Goal: Information Seeking & Learning: Find specific fact

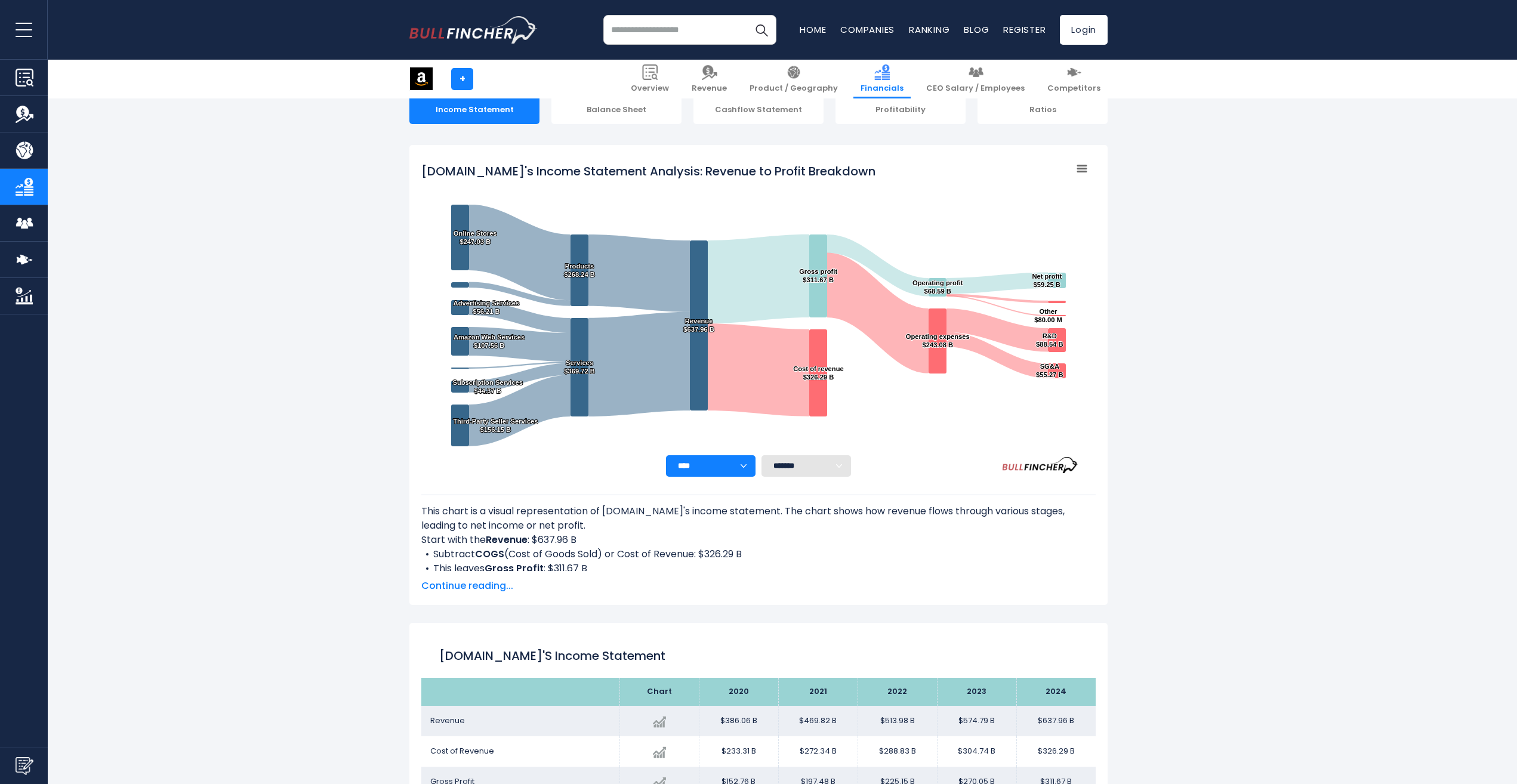
scroll to position [110, 0]
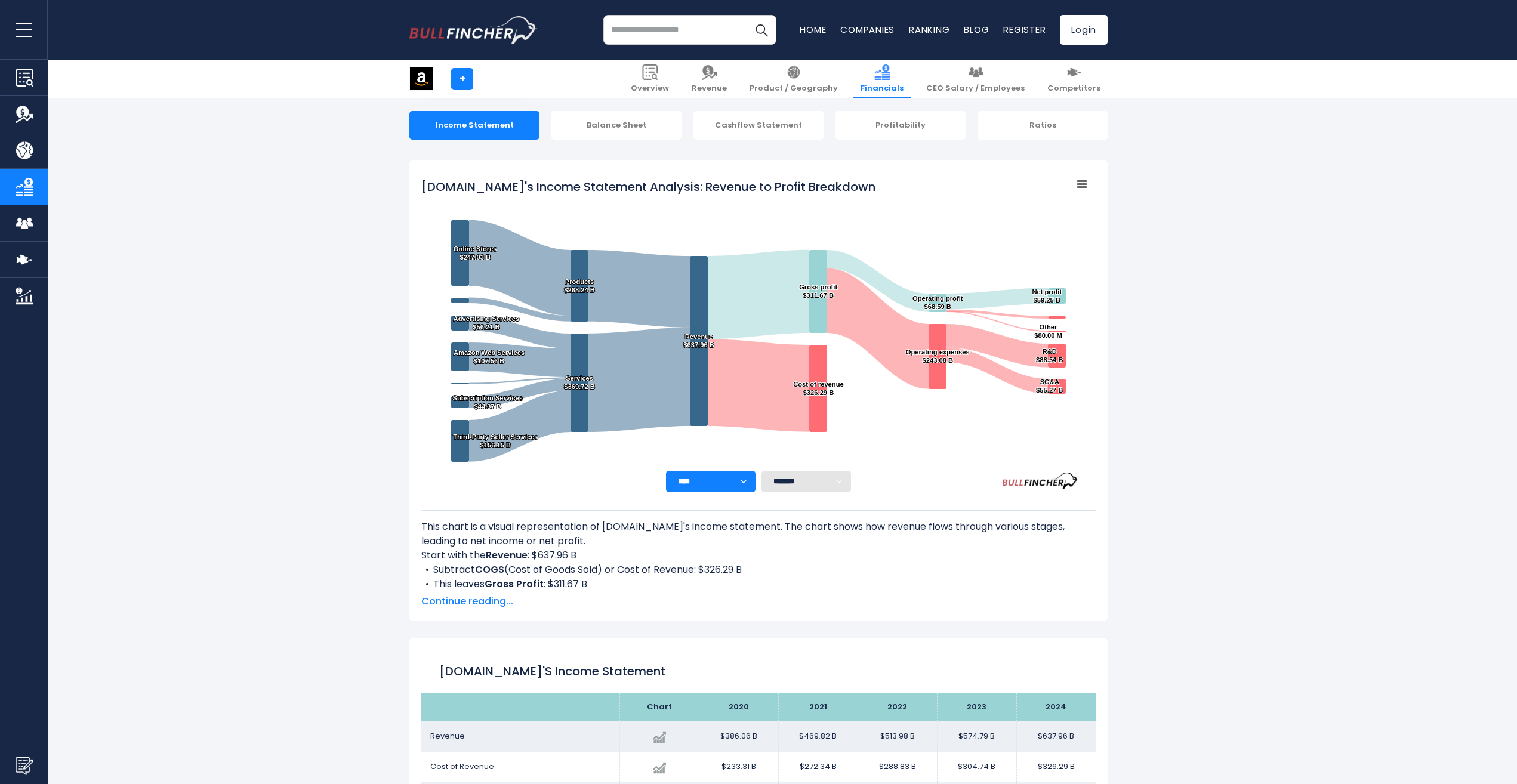
click at [446, 595] on span "Continue reading..." at bounding box center [758, 601] width 675 height 14
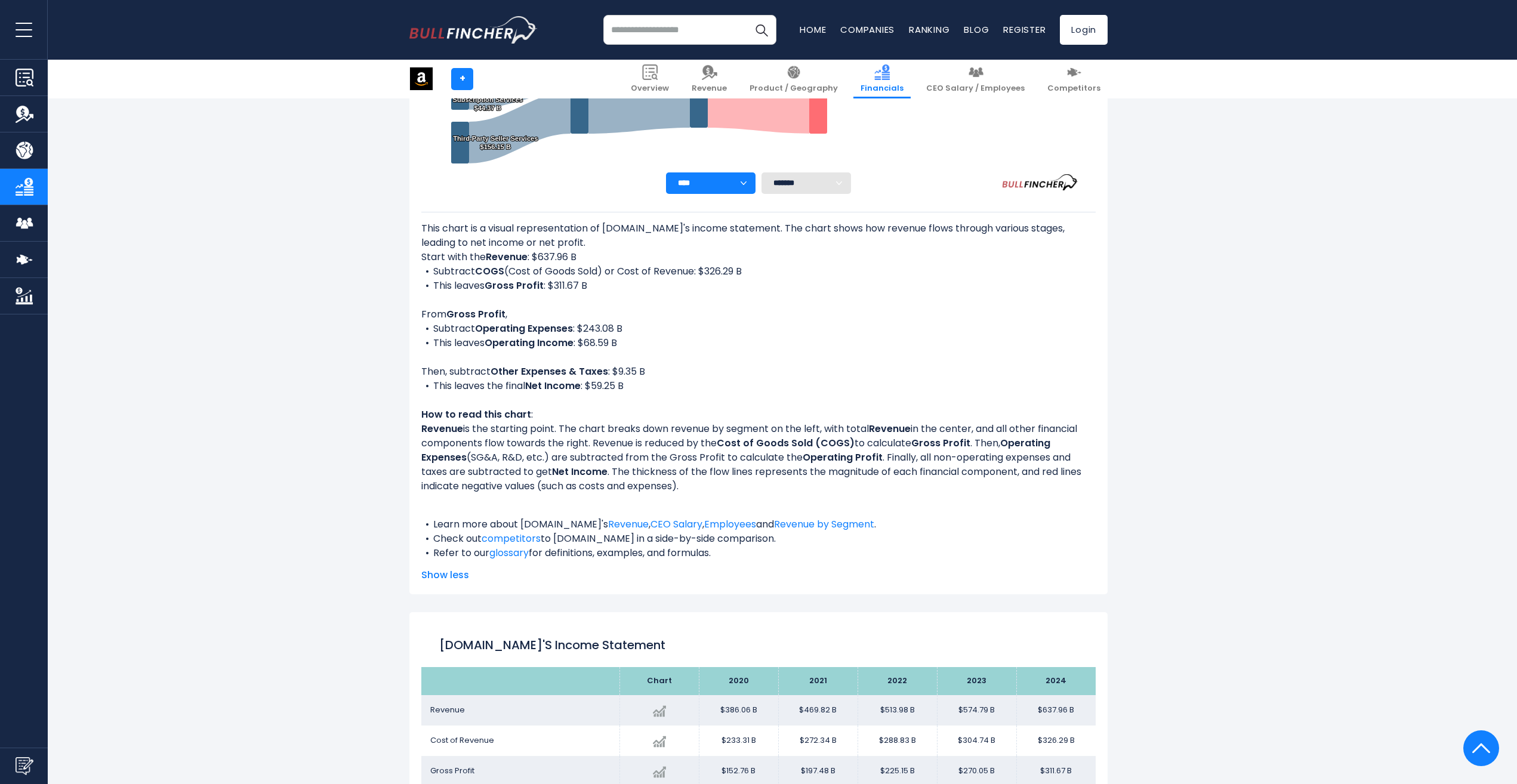
scroll to position [706, 0]
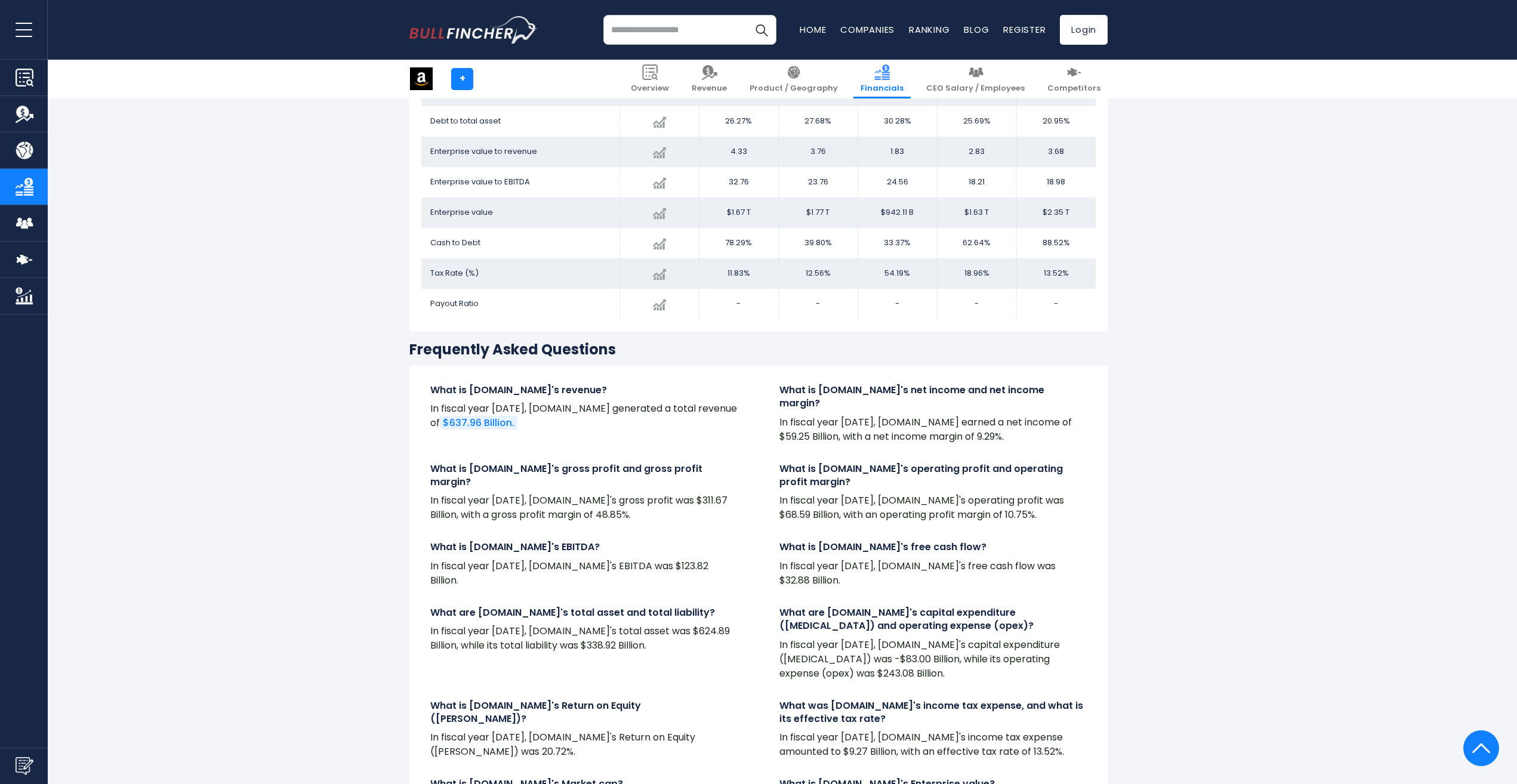
scroll to position [0, 0]
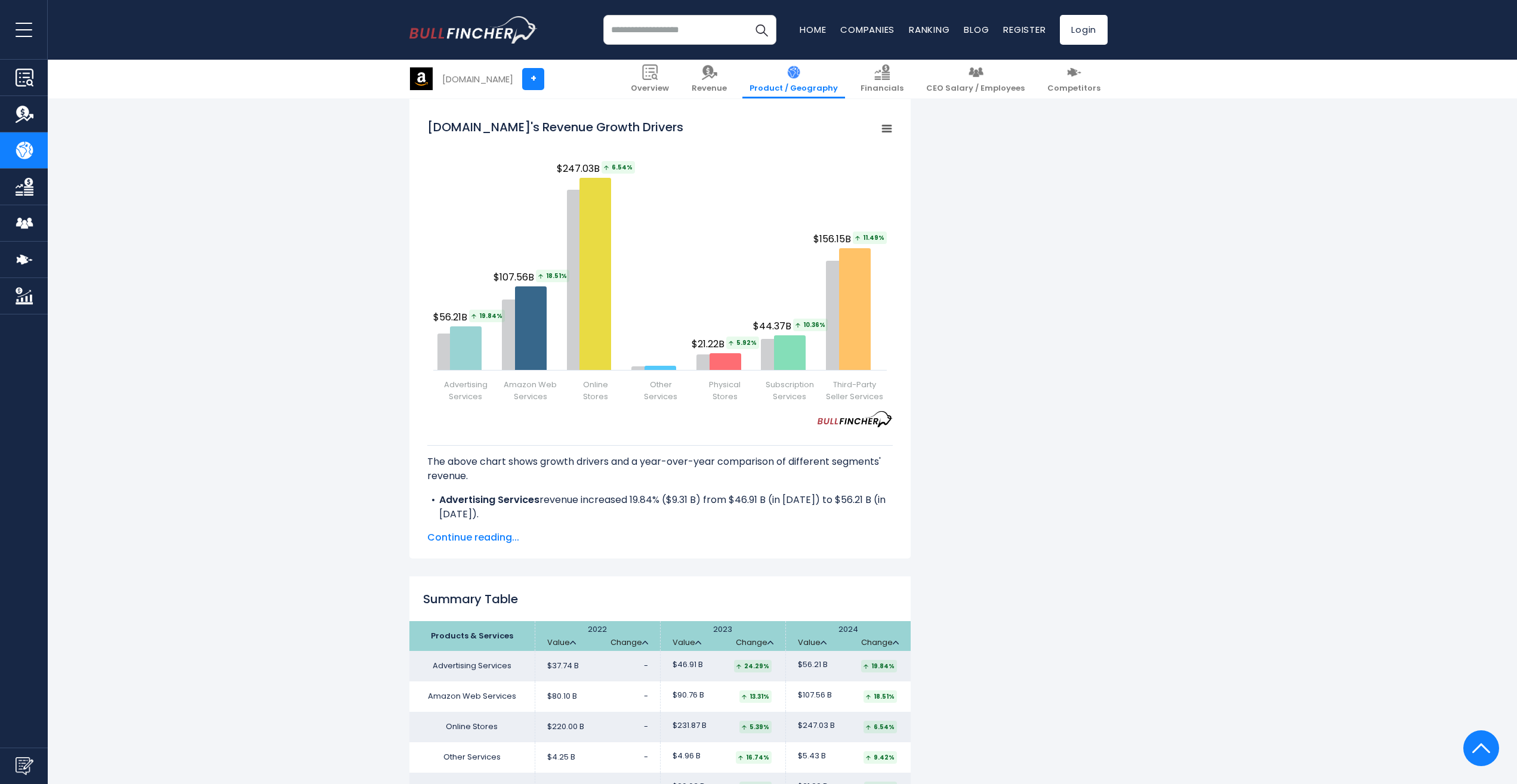
scroll to position [1491, 0]
click at [480, 534] on span "Continue reading..." at bounding box center [660, 536] width 466 height 14
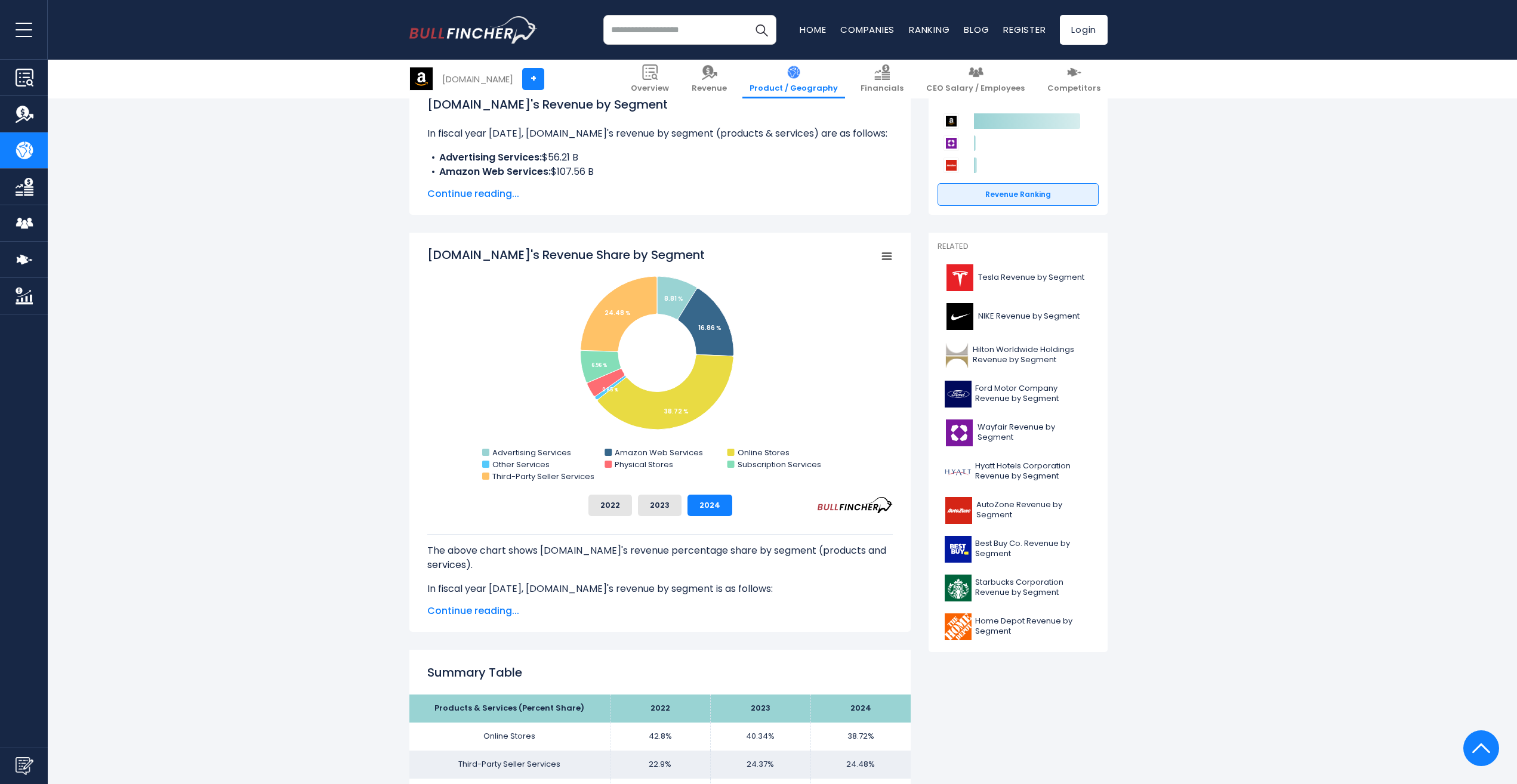
scroll to position [0, 0]
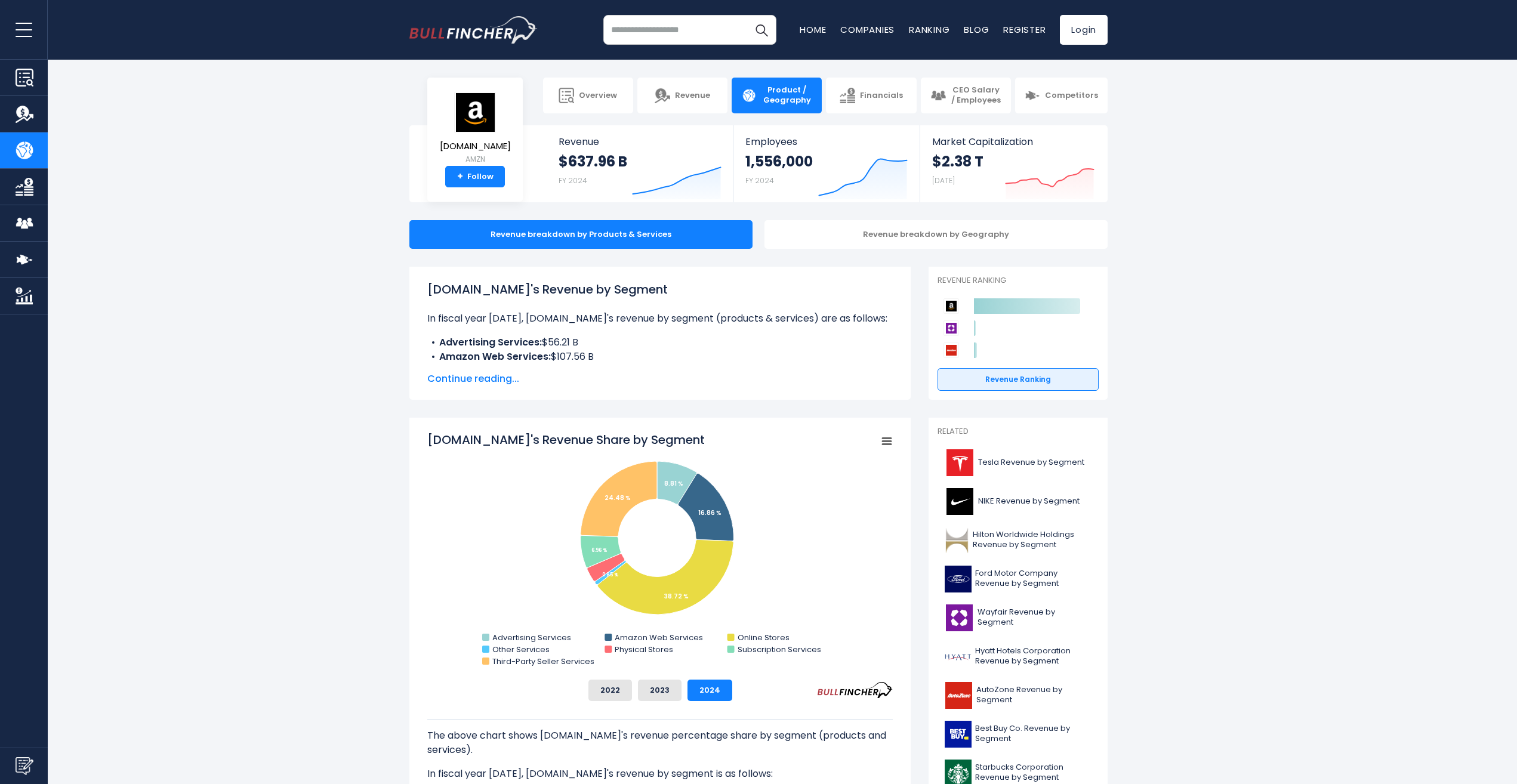
click at [485, 380] on span "Continue reading..." at bounding box center [660, 379] width 466 height 14
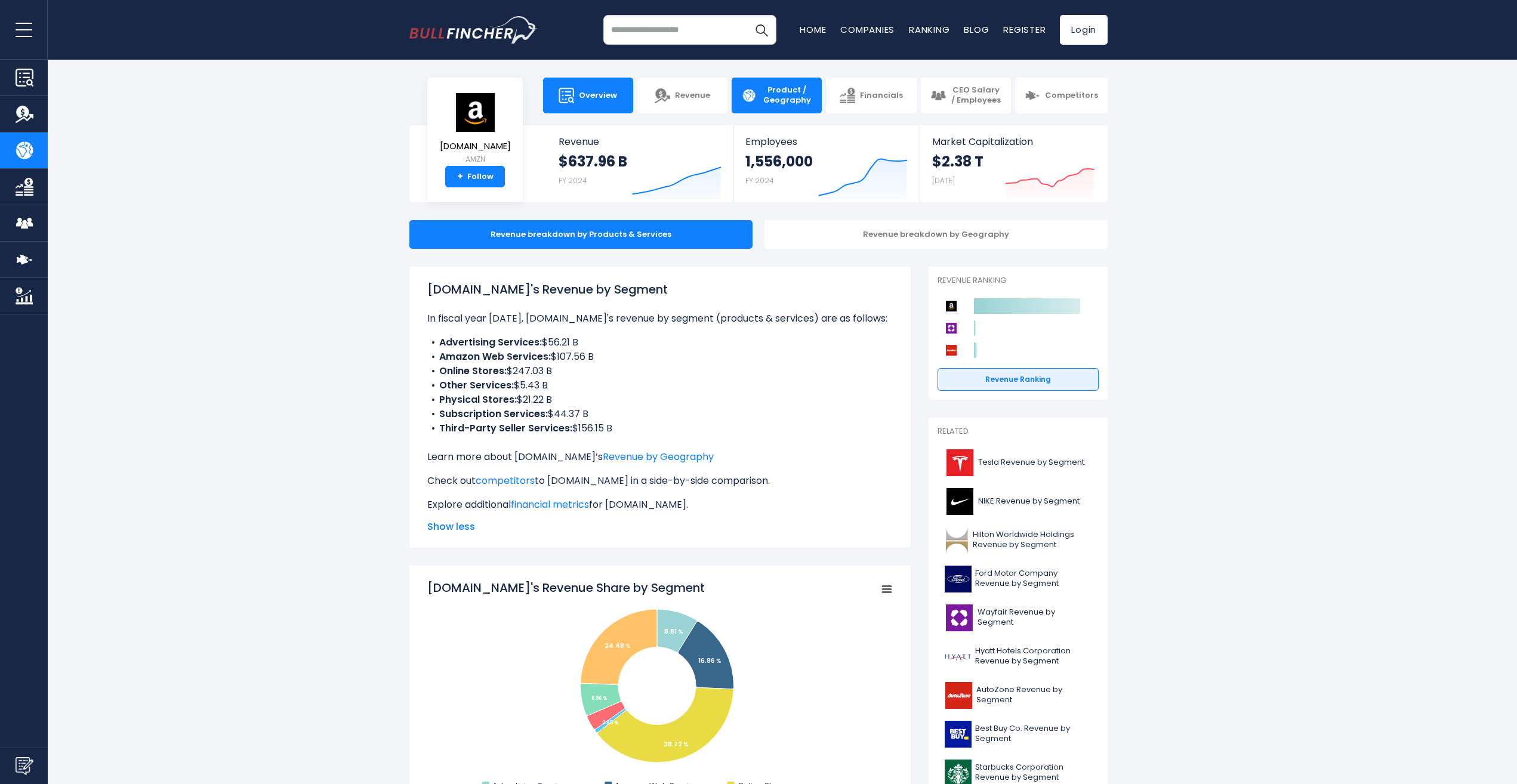
click at [592, 98] on span "Overview" at bounding box center [598, 95] width 38 height 10
click at [607, 100] on link "Overview" at bounding box center [588, 95] width 90 height 36
click at [582, 87] on link "Overview" at bounding box center [588, 95] width 90 height 36
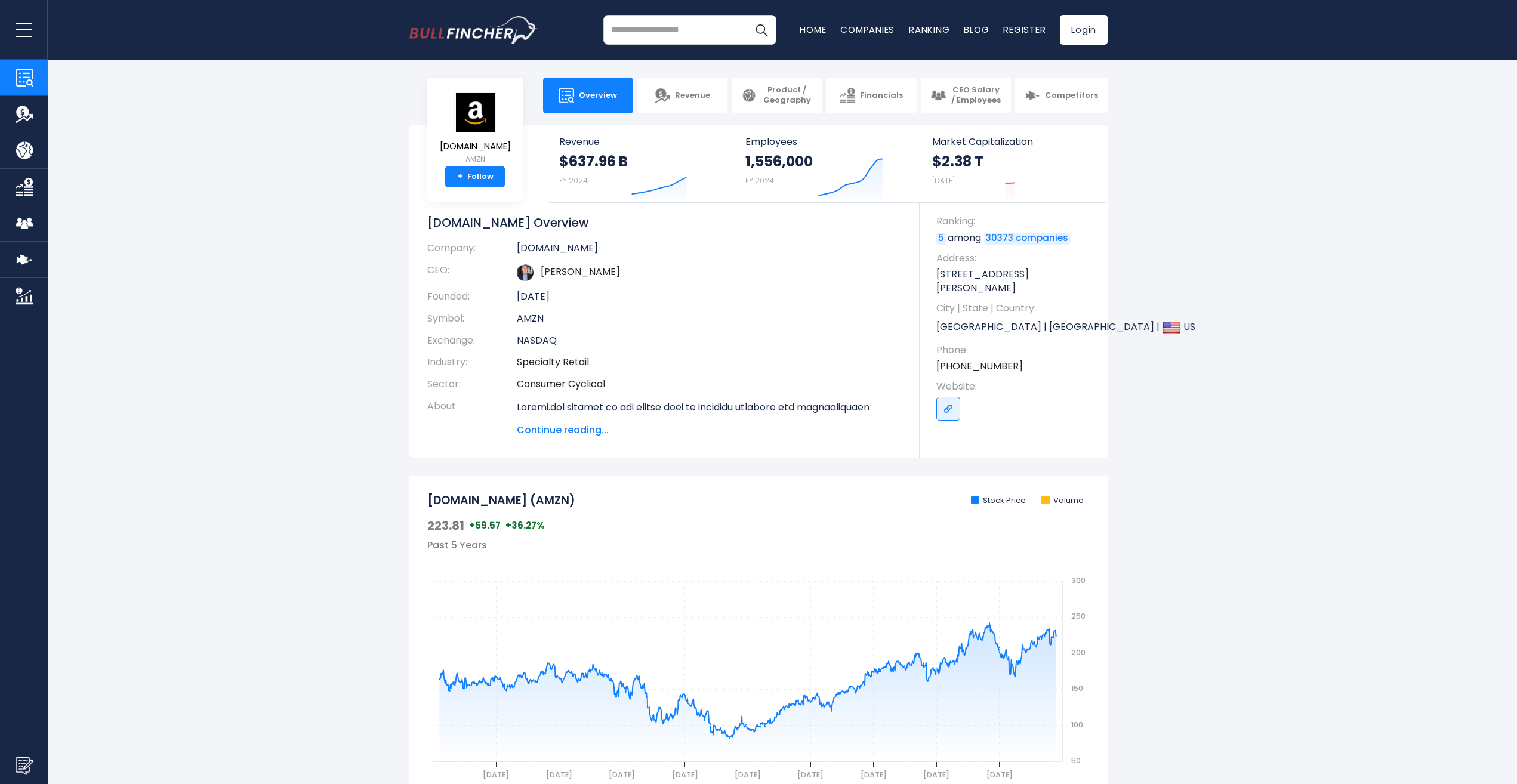
click at [571, 435] on span "Continue reading..." at bounding box center [709, 430] width 385 height 14
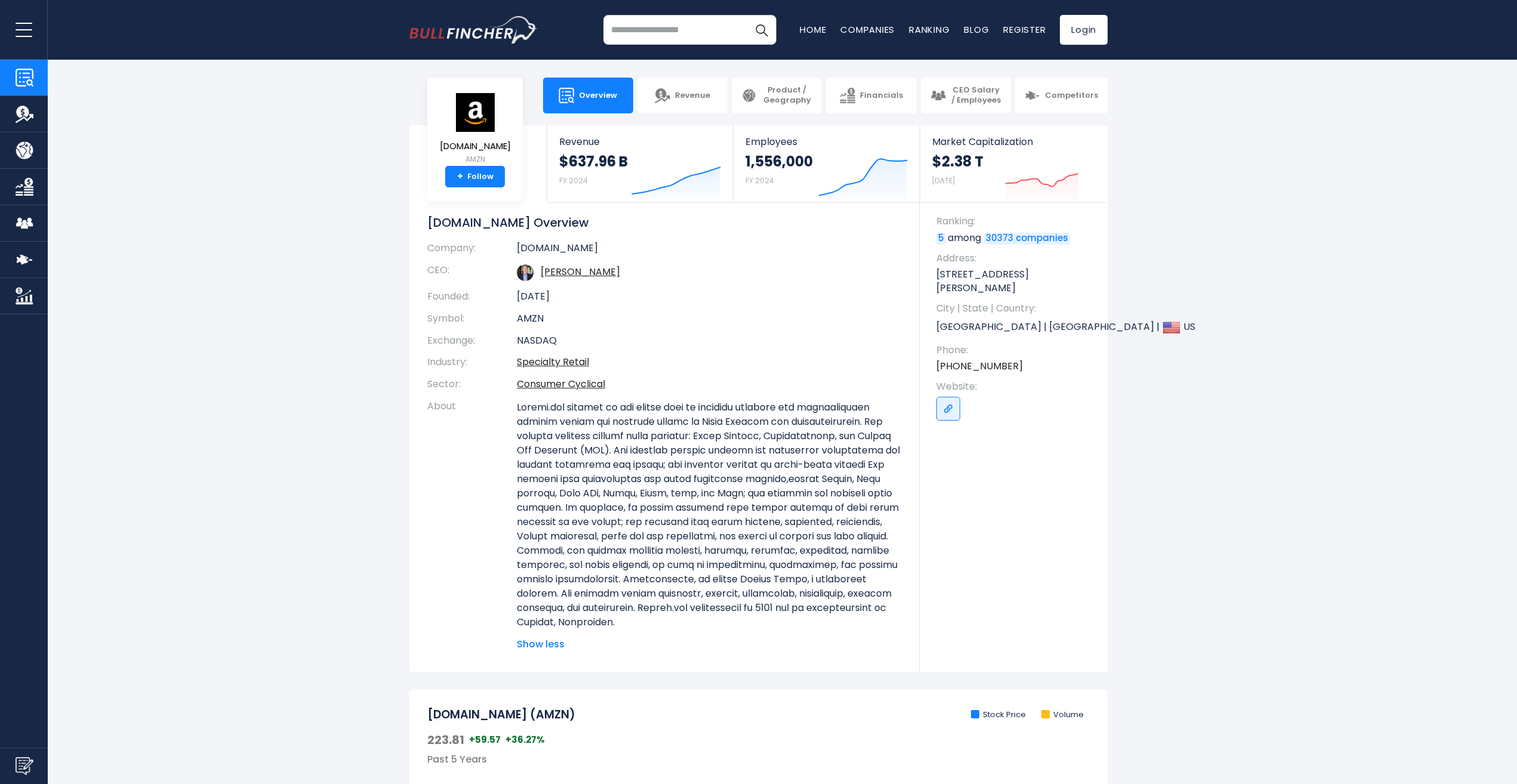
click at [575, 427] on p at bounding box center [709, 515] width 385 height 229
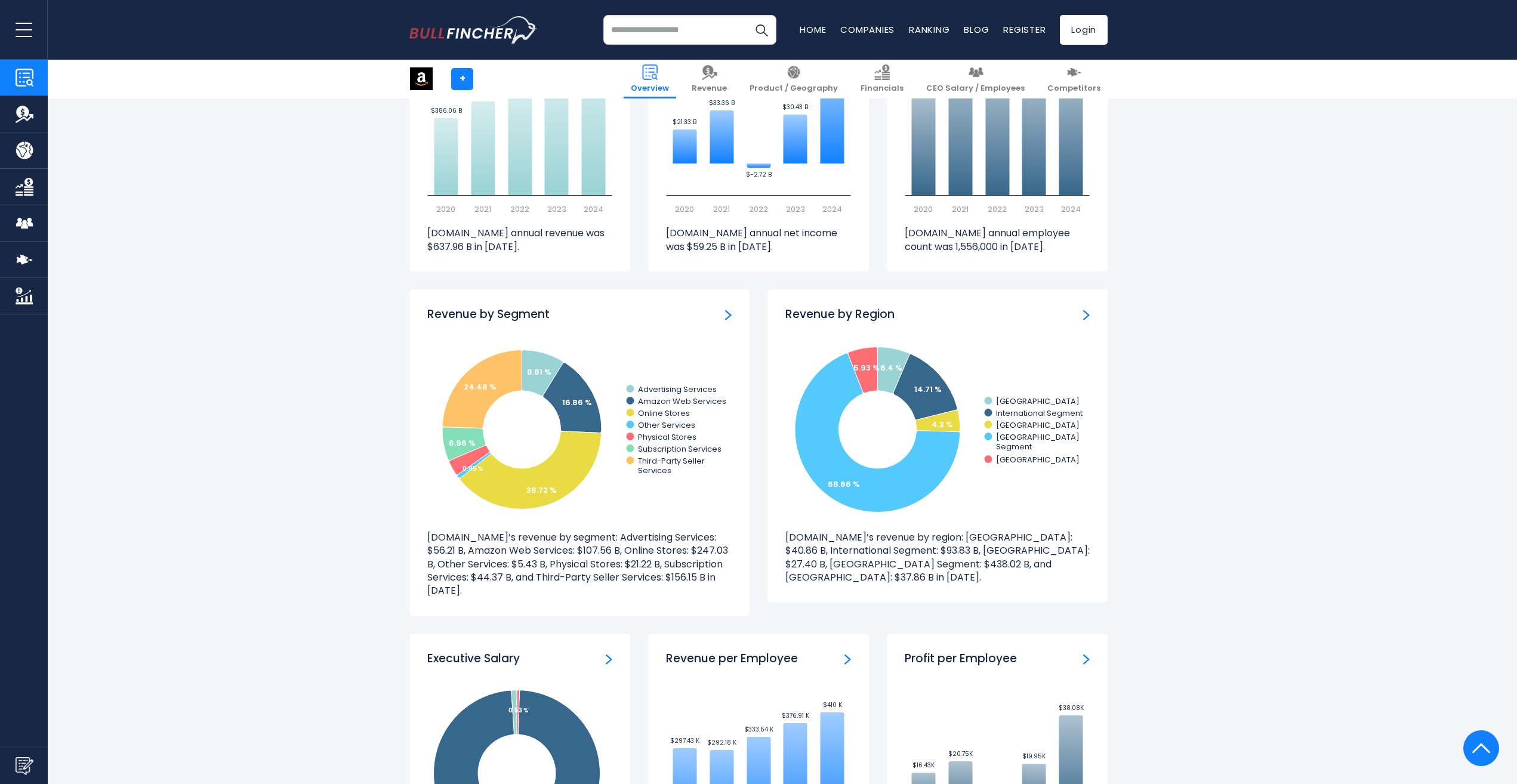
scroll to position [1134, 0]
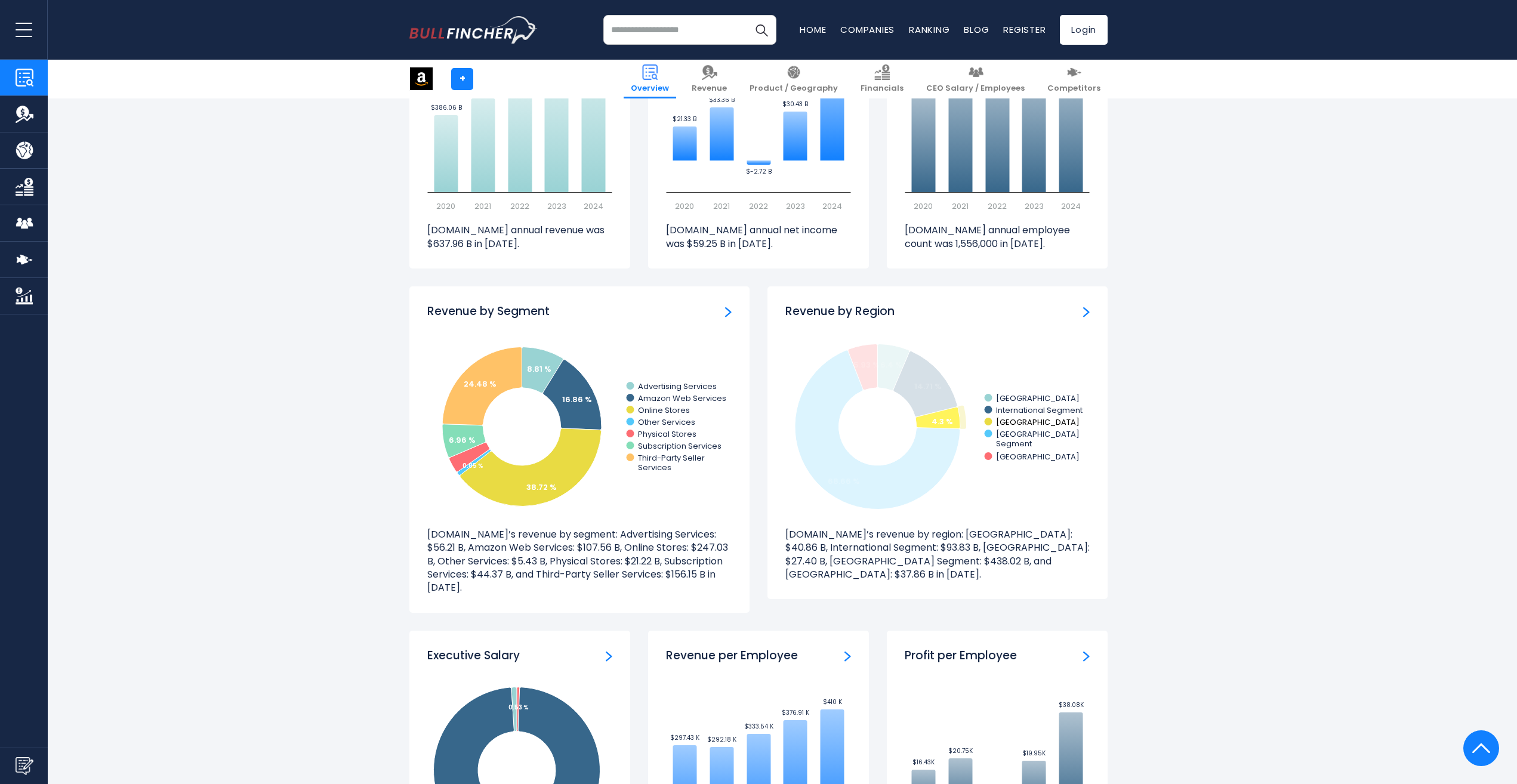
click at [1007, 422] on text "JAPAN" at bounding box center [1038, 422] width 84 height 11
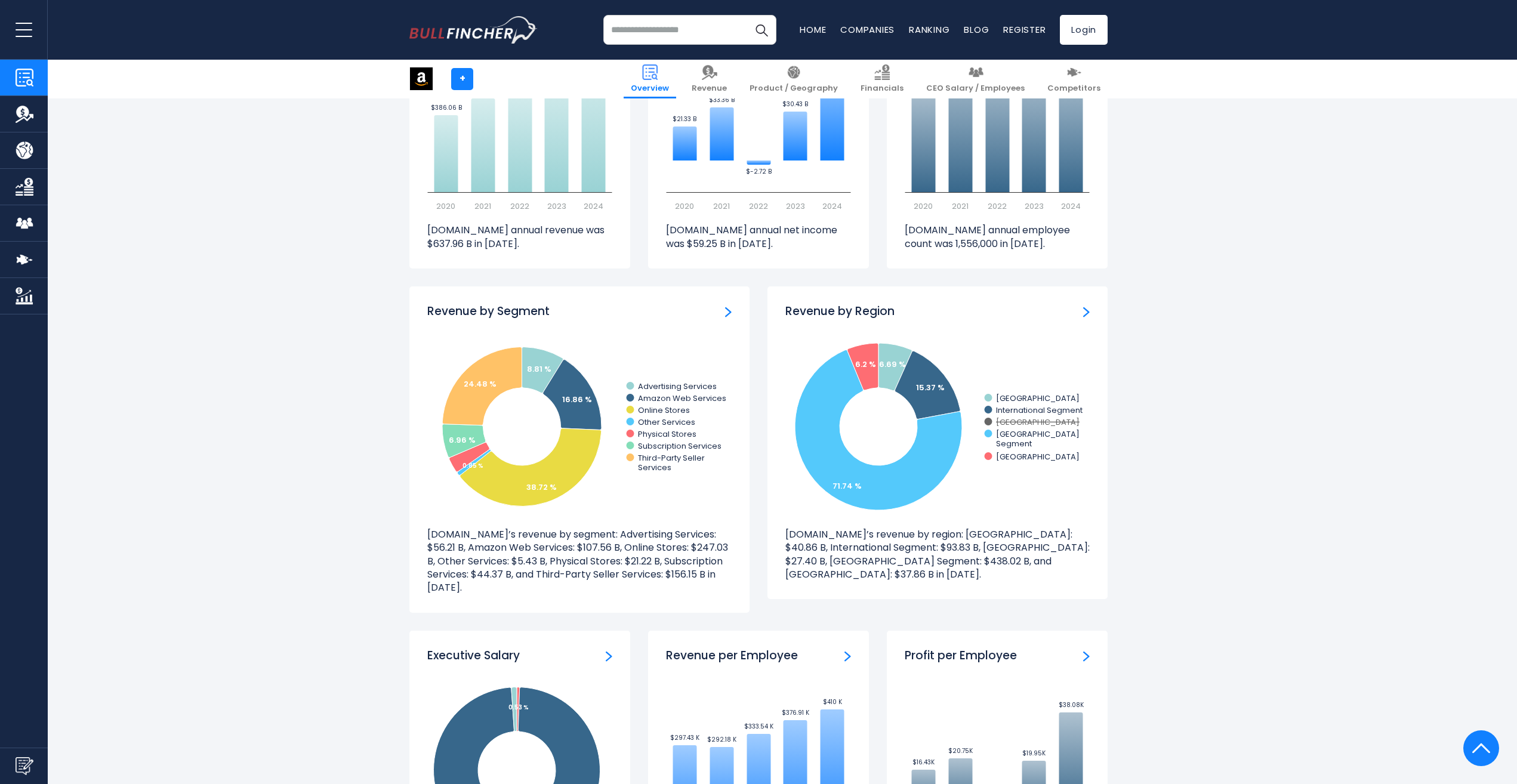
click at [1007, 422] on text "JAPAN" at bounding box center [1038, 422] width 84 height 11
click at [1079, 306] on div "Revenue by Region" at bounding box center [938, 311] width 304 height 15
click at [1087, 307] on img "Revenue by Region" at bounding box center [1086, 312] width 6 height 11
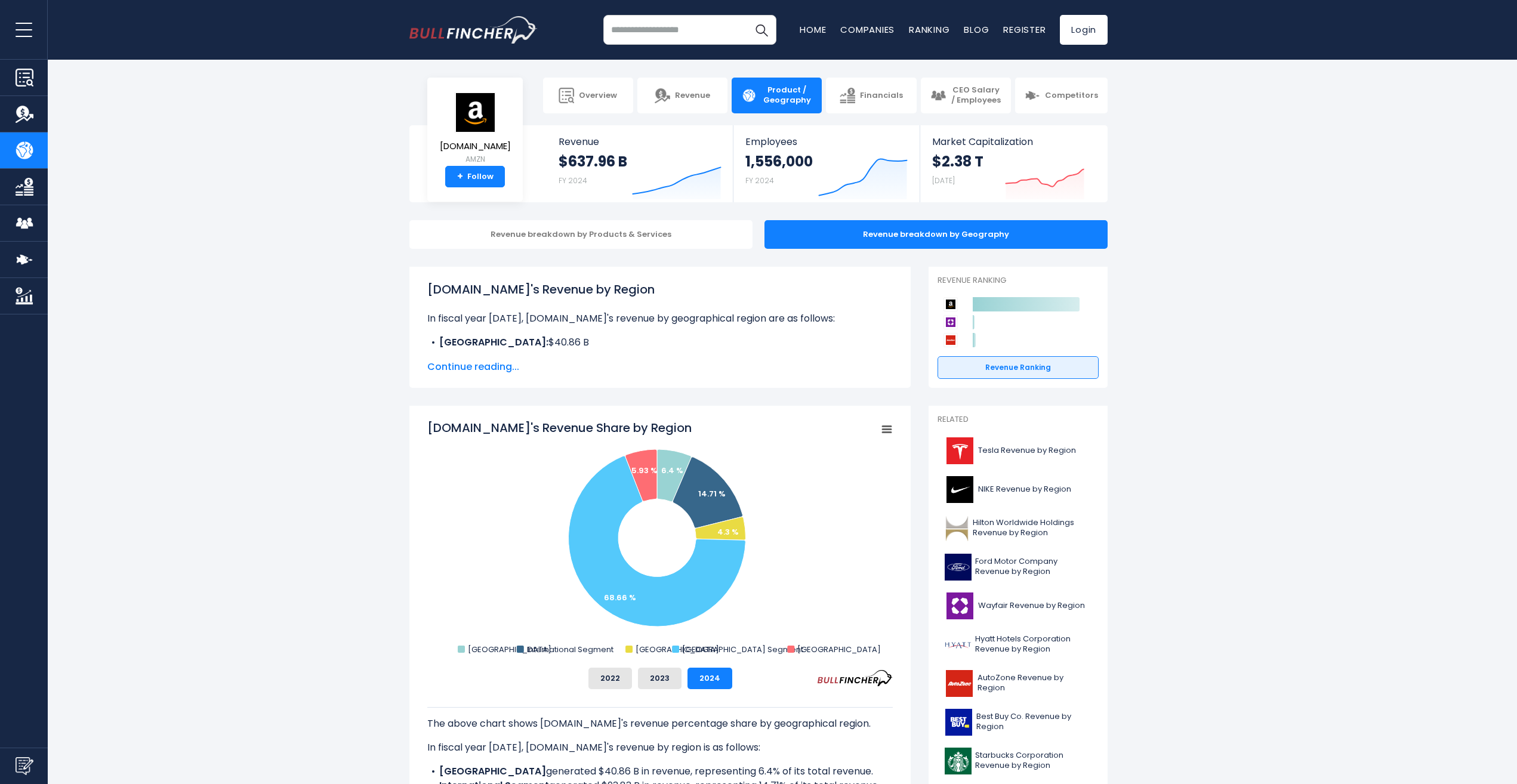
click at [495, 370] on span "Continue reading..." at bounding box center [660, 367] width 466 height 14
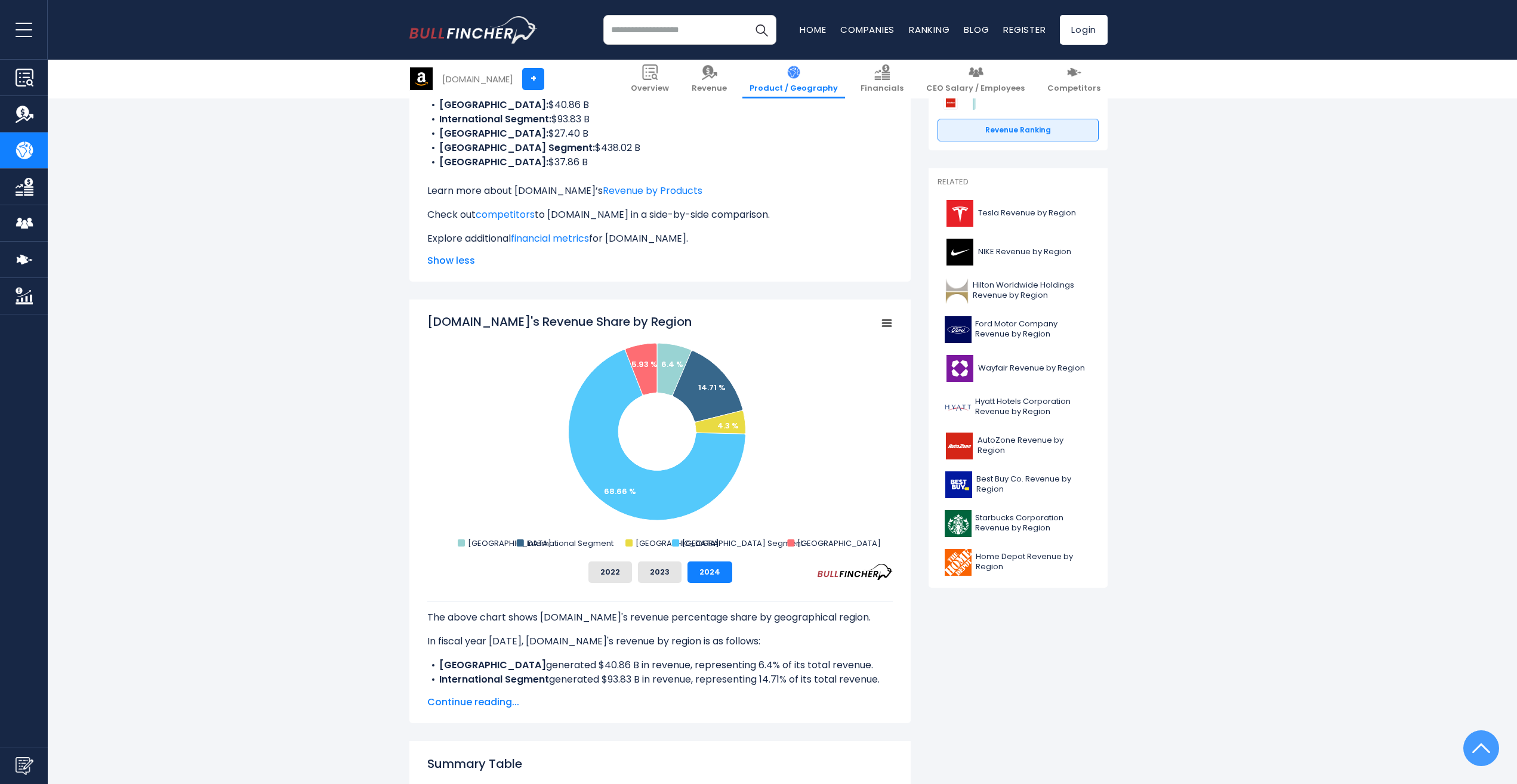
scroll to position [298, 0]
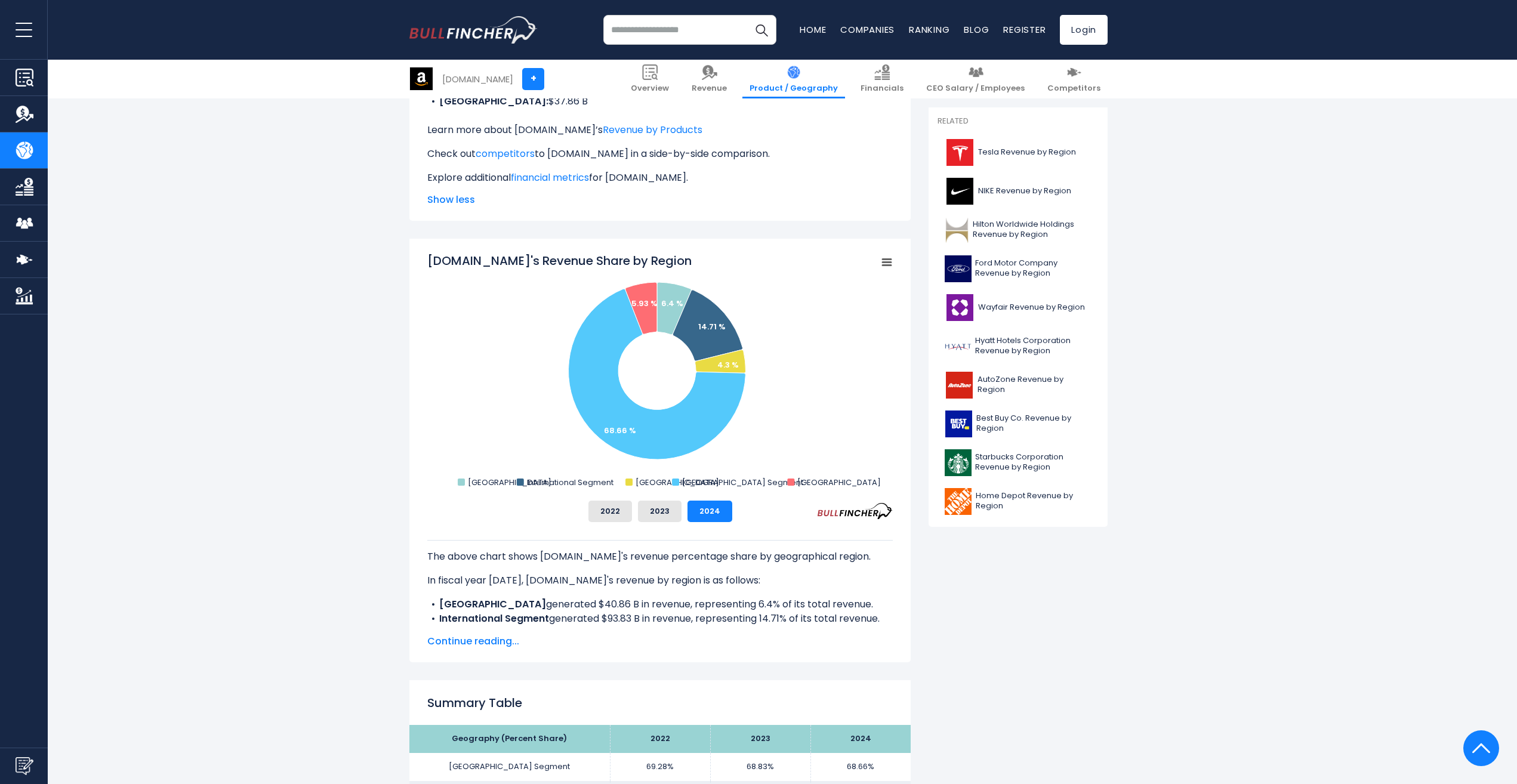
click at [479, 648] on span "Continue reading..." at bounding box center [660, 642] width 466 height 14
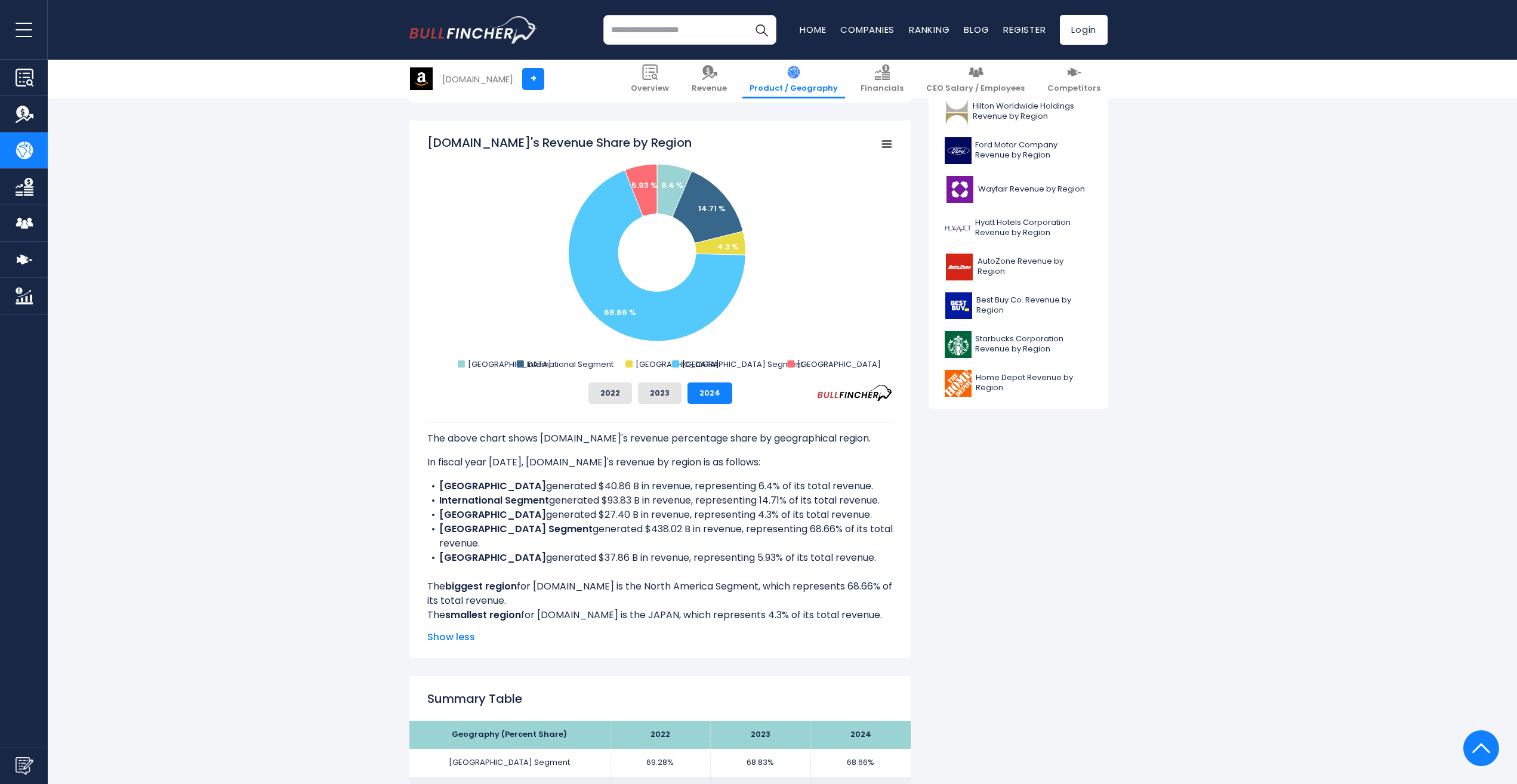
scroll to position [418, 0]
drag, startPoint x: 801, startPoint y: 516, endPoint x: 423, endPoint y: 516, distance: 378.0
click at [423, 516] on div "Amazon.com's Revenue Share by Region Created with Highcharts 12.1.2 Chart conte…" at bounding box center [660, 388] width 502 height 538
copy li "JAPAN generated $27.40 B in revenue, representing 4.3% of its total revenue."
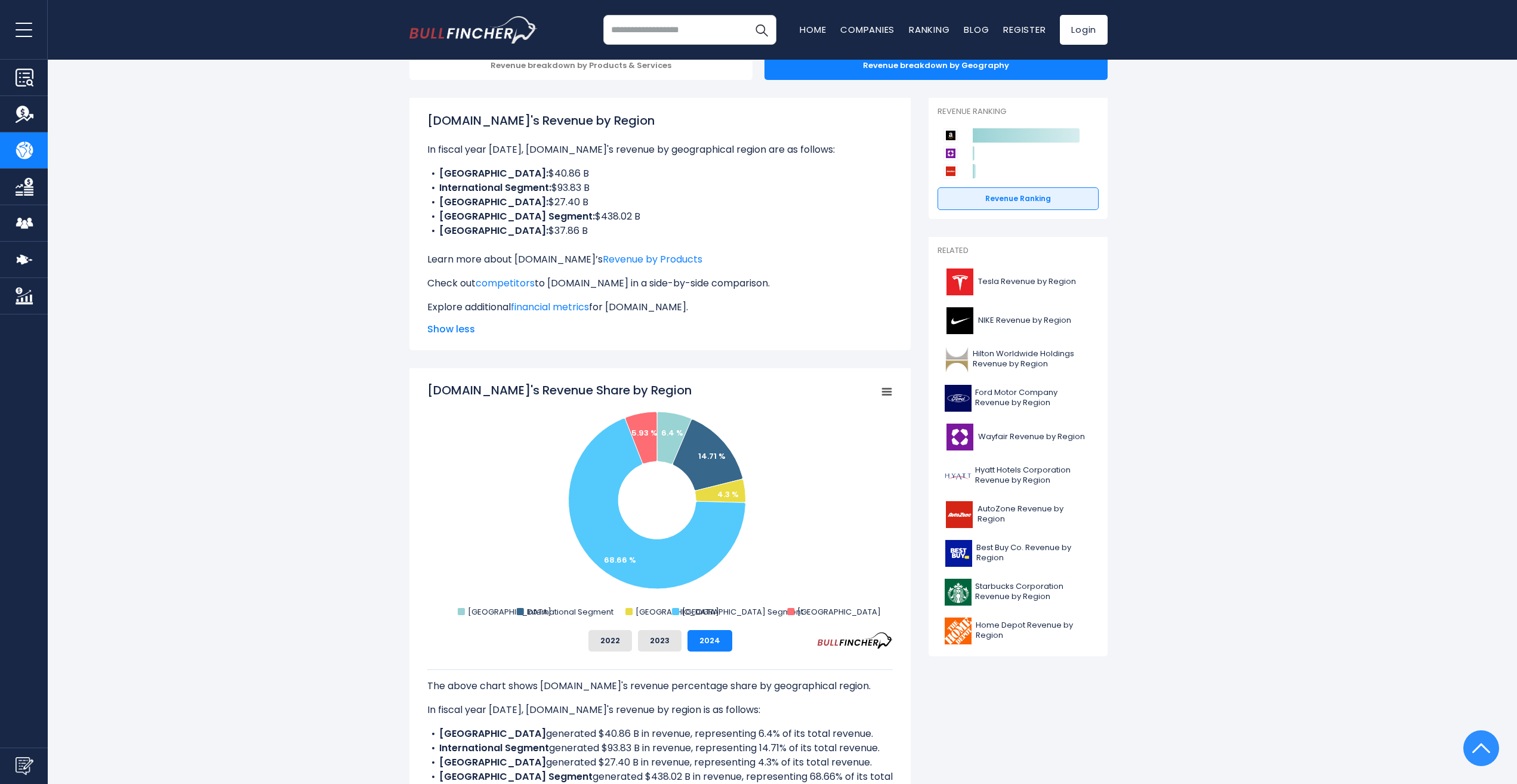
scroll to position [0, 0]
